Goal: Check status: Check status

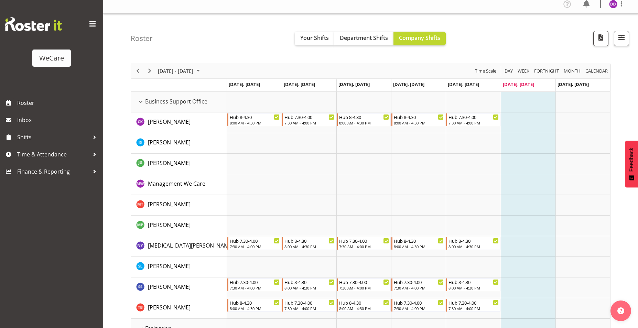
scroll to position [34, 0]
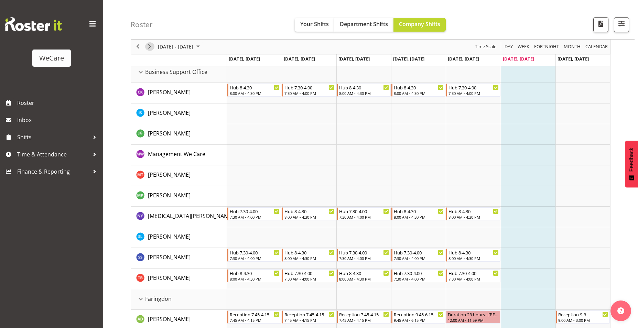
click at [149, 47] on span "Next" at bounding box center [150, 47] width 8 height 9
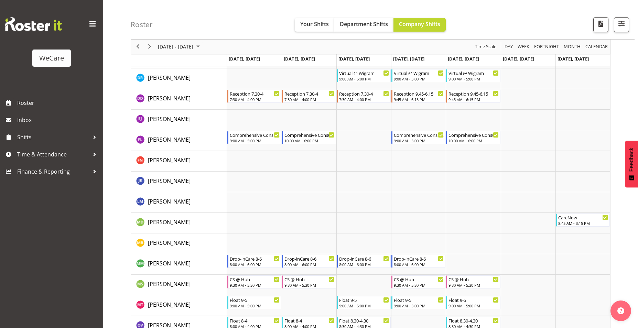
scroll to position [1715, 0]
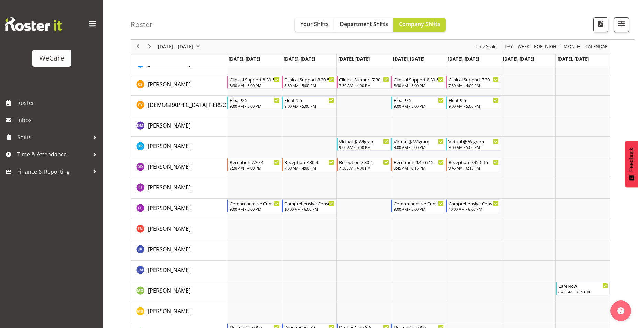
click at [145, 42] on div "next period" at bounding box center [150, 47] width 12 height 14
click at [0, 0] on div "Timeline Week of October 11, 2025" at bounding box center [0, 0] width 0 height 0
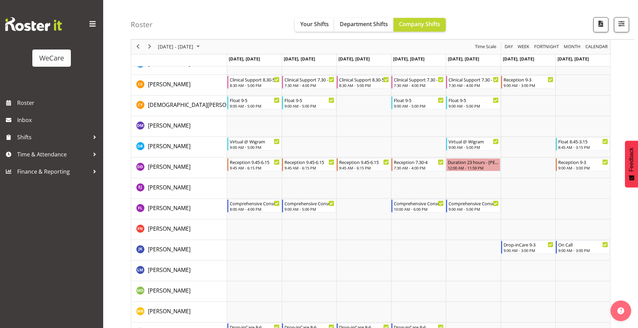
click at [0, 0] on div "Timeline Week of October 18, 2025" at bounding box center [0, 0] width 0 height 0
click at [192, 47] on span "[DATE] - [DATE]" at bounding box center [175, 47] width 37 height 9
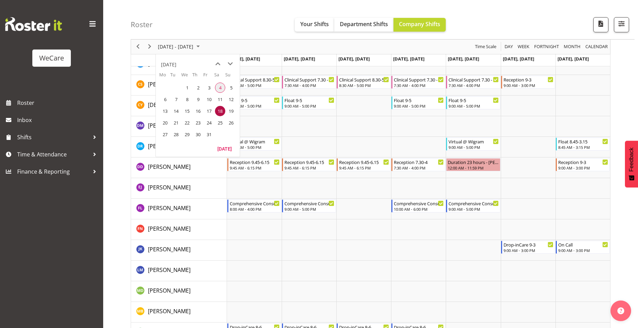
click at [217, 87] on span "4" at bounding box center [220, 88] width 10 height 10
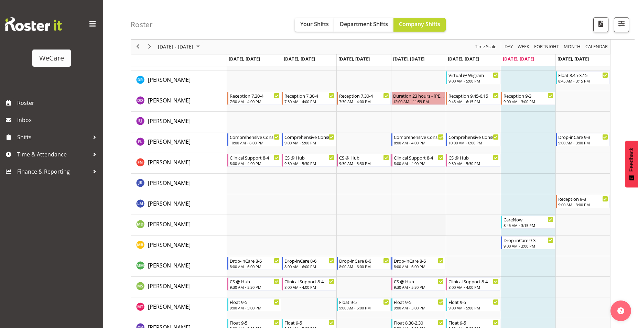
scroll to position [1755, 0]
